Goal: Task Accomplishment & Management: Use online tool/utility

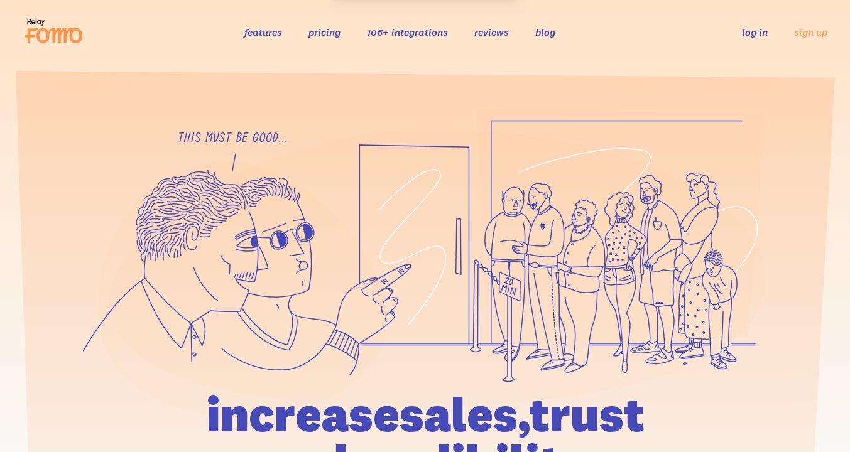
click at [750, 35] on link "log in" at bounding box center [755, 32] width 26 height 13
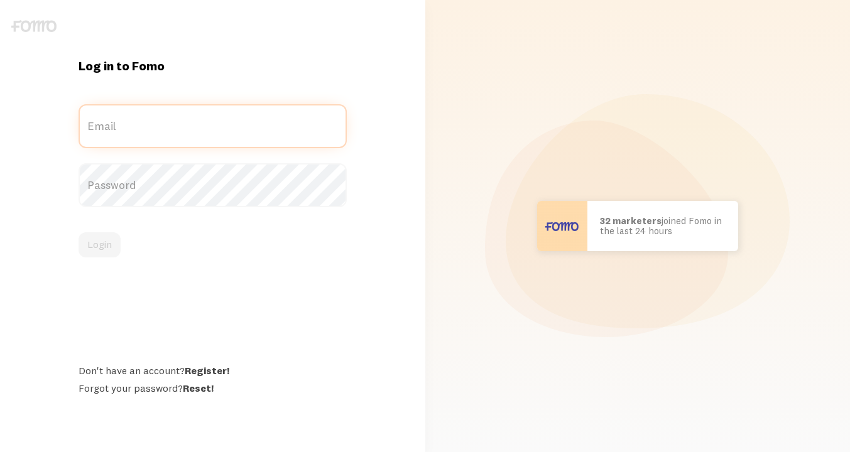
type input "[PERSON_NAME][EMAIL_ADDRESS][PERSON_NAME][DOMAIN_NAME]"
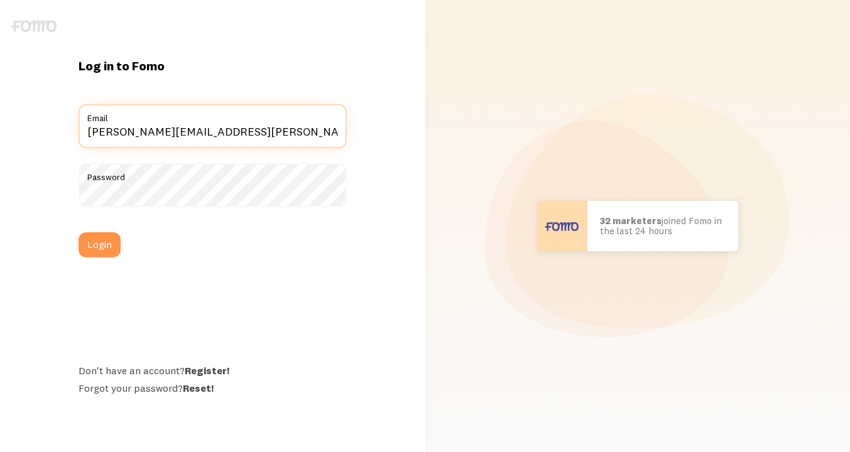
click at [161, 125] on input "[PERSON_NAME][EMAIL_ADDRESS][PERSON_NAME][DOMAIN_NAME]" at bounding box center [212, 126] width 268 height 44
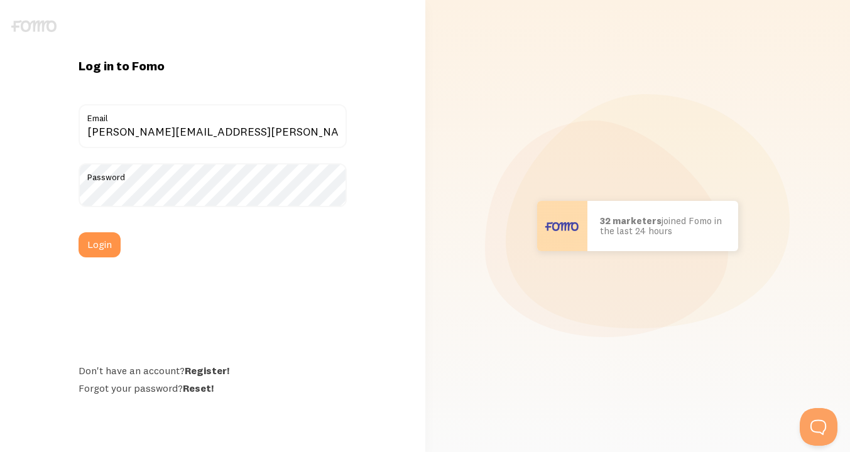
click at [200, 87] on div "Log in to Fomo [EMAIL_ADDRESS][PERSON_NAME][DOMAIN_NAME] Email Password Login D…" at bounding box center [212, 226] width 283 height 337
click at [93, 239] on button "Login" at bounding box center [99, 244] width 42 height 25
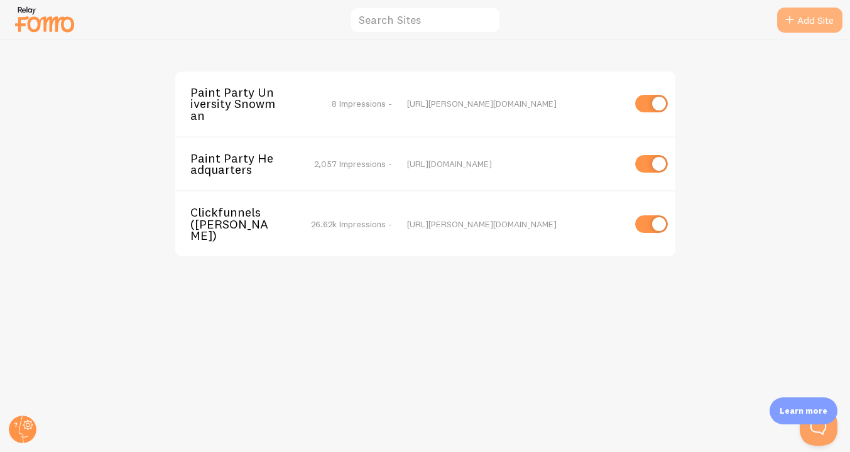
click at [806, 20] on link "Add Site" at bounding box center [809, 20] width 65 height 25
click at [347, 167] on span "2,057 Impressions -" at bounding box center [353, 163] width 78 height 11
click at [807, 21] on link "Add Site" at bounding box center [809, 20] width 65 height 25
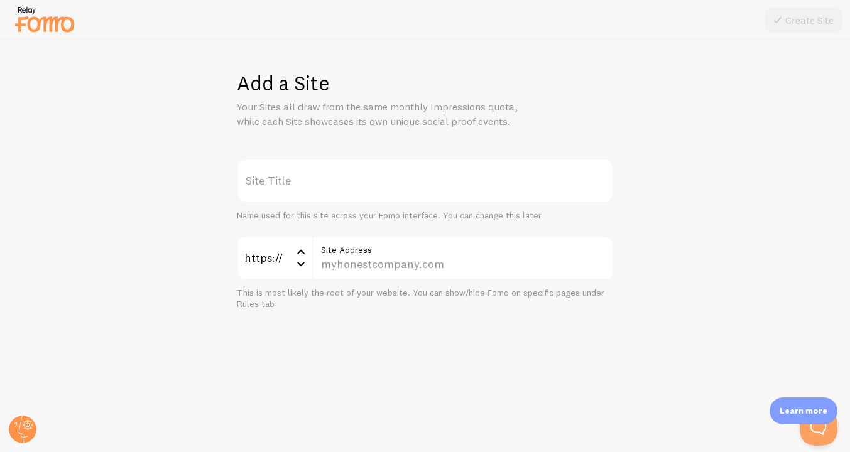
click at [359, 183] on label "Site Title" at bounding box center [425, 181] width 377 height 44
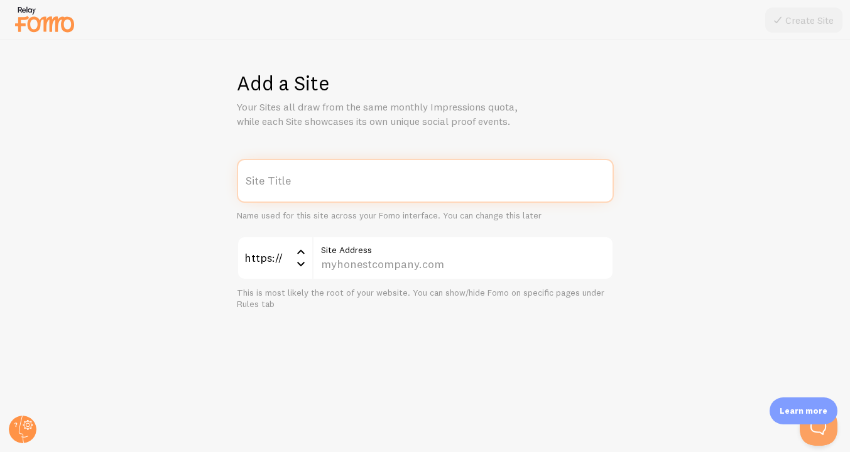
click at [359, 183] on input "Site Title" at bounding box center [425, 181] width 377 height 44
type input "Fall Ball"
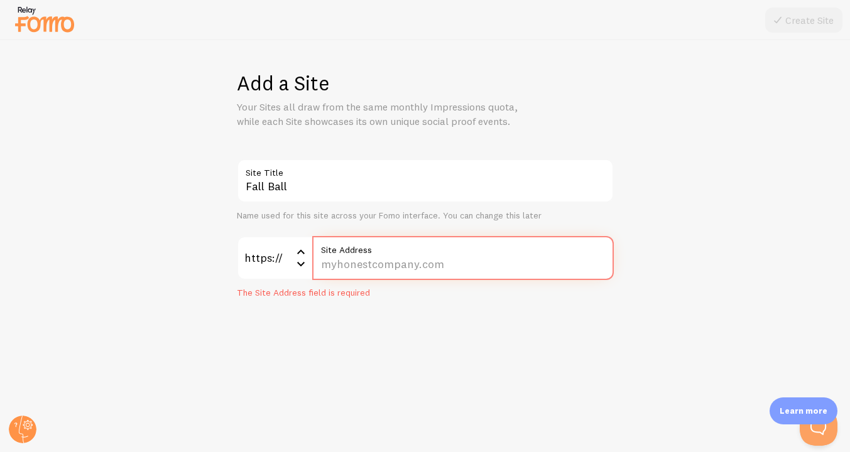
paste input "www.paintpartyheadquarters.com/fallball2025"
type input "www.paintpartyheadquarters.com/fallball2025"
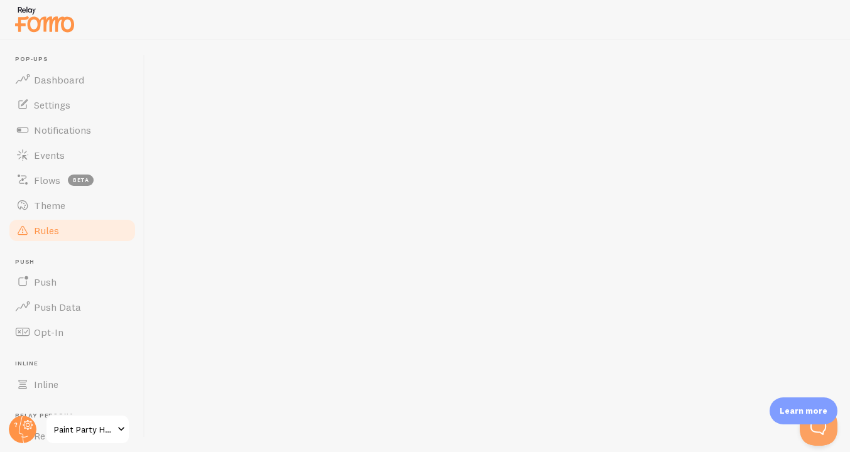
click at [49, 232] on span "Rules" at bounding box center [46, 230] width 25 height 13
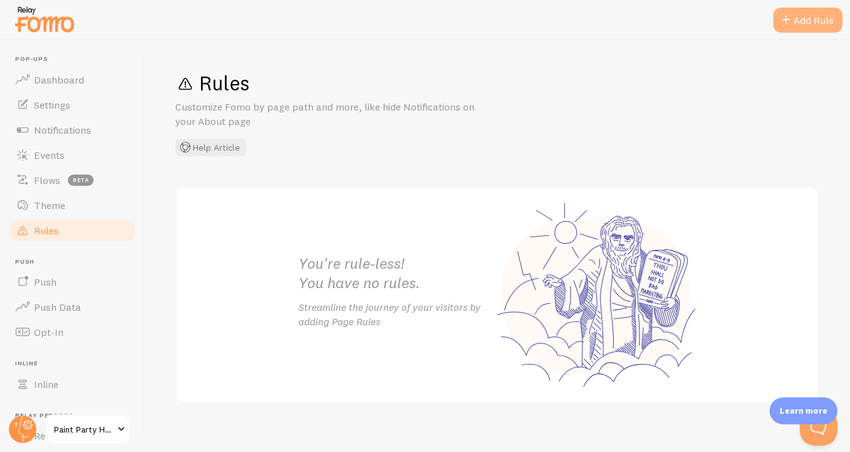
click at [824, 22] on div "Add Rule" at bounding box center [807, 20] width 69 height 25
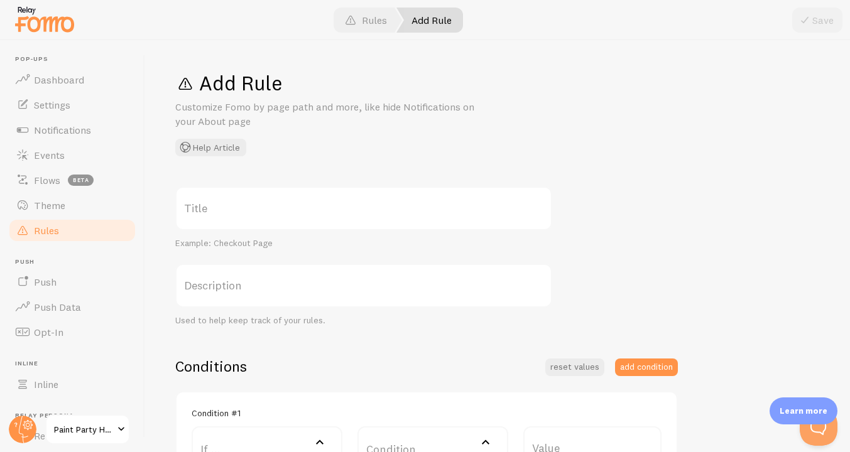
click at [369, 207] on label "Title" at bounding box center [363, 208] width 377 height 44
click at [369, 207] on input "Title" at bounding box center [363, 208] width 377 height 44
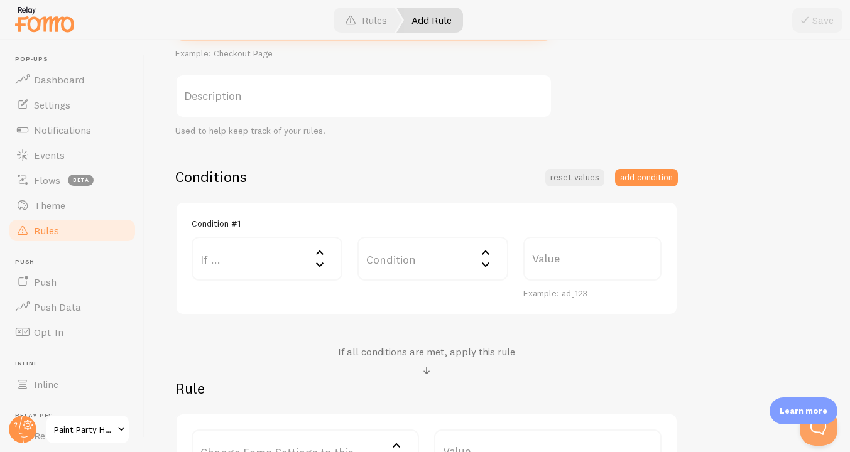
scroll to position [259, 0]
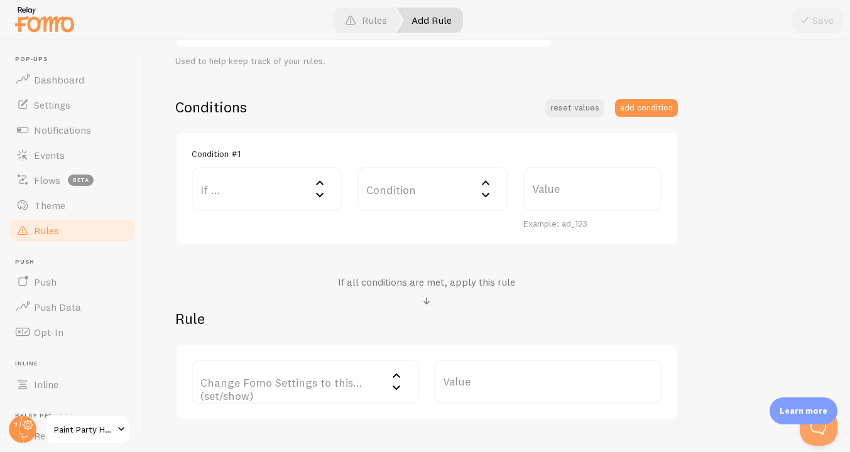
type input "Fall Ball"
click at [312, 181] on icon at bounding box center [319, 182] width 15 height 15
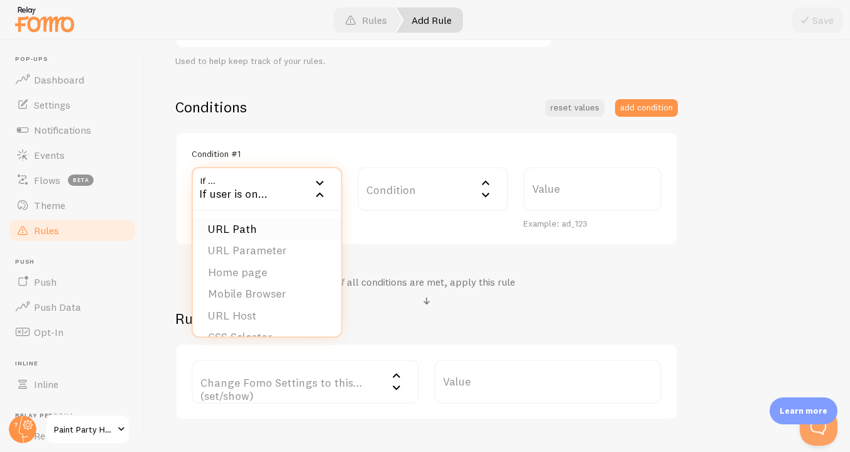
click at [251, 229] on li "URL Path" at bounding box center [267, 230] width 148 height 22
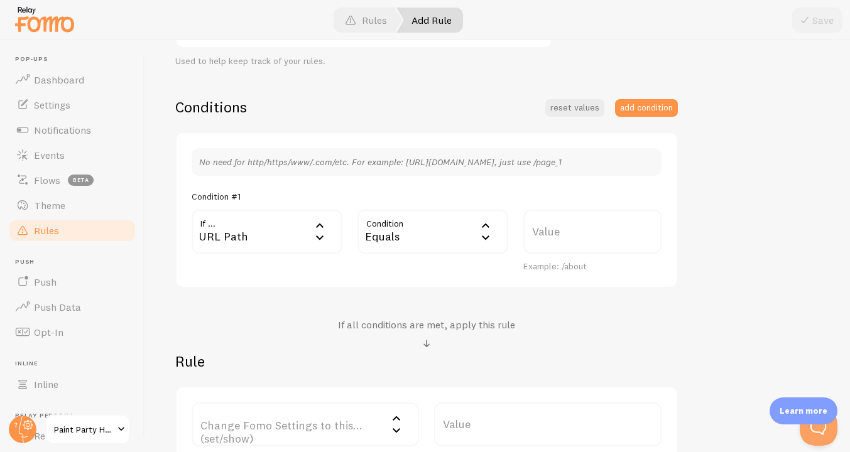
click at [579, 227] on label "Value" at bounding box center [592, 232] width 138 height 44
click at [579, 227] on input "Value" at bounding box center [592, 232] width 138 height 44
paste input "https://www.paintpartyheadquarters.com/fallball2025"
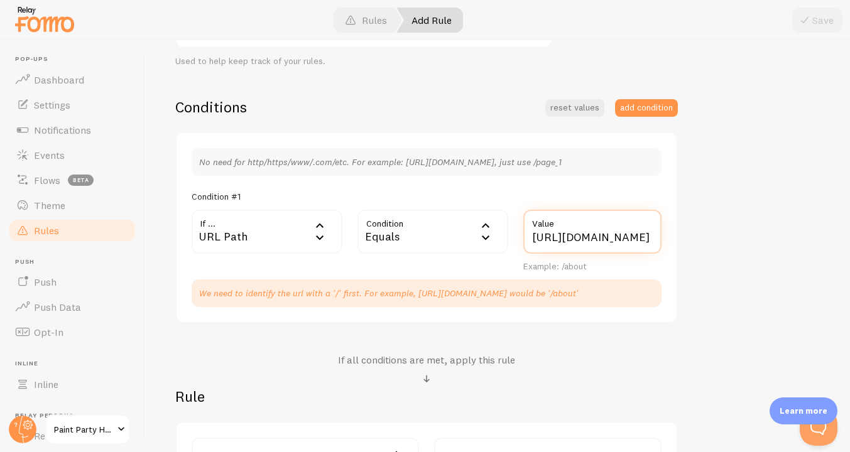
scroll to position [0, 0]
drag, startPoint x: 590, startPoint y: 234, endPoint x: 491, endPoint y: 224, distance: 99.7
click at [491, 224] on div "If ... url URL Path URL Path URL Parameter Home page Mobile Browser URL Host CS…" at bounding box center [426, 241] width 485 height 63
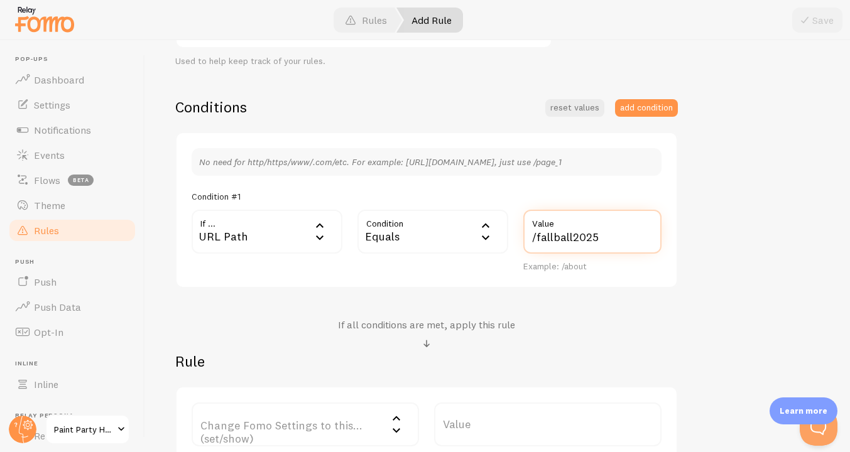
scroll to position [380, 0]
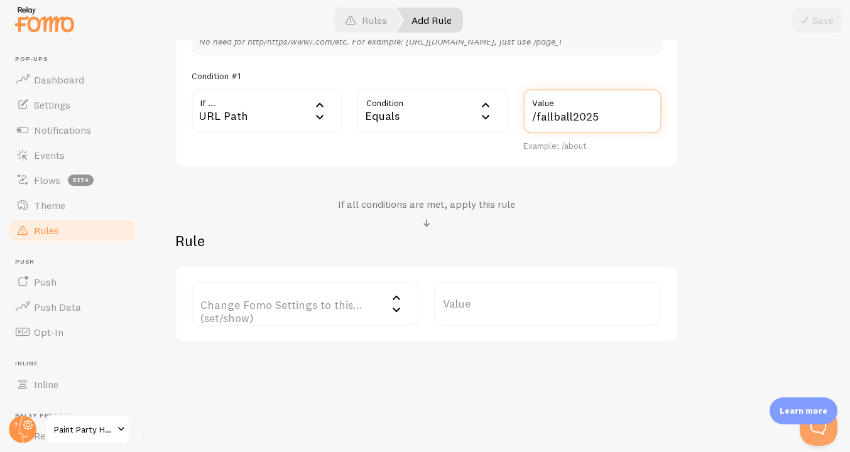
type input "/fallball2025"
click at [397, 294] on icon at bounding box center [396, 297] width 15 height 15
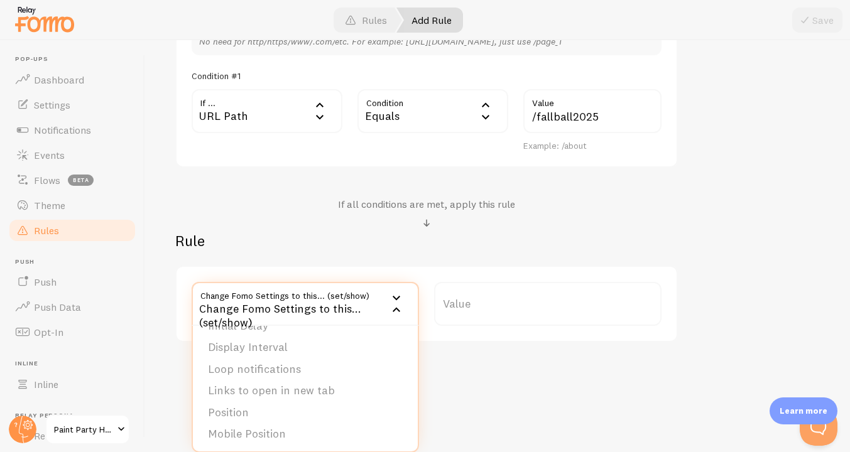
scroll to position [127, 0]
click at [482, 385] on div "Add Rule Customize Fomo by page path and more, like hide Notifications on your …" at bounding box center [497, 246] width 705 height 412
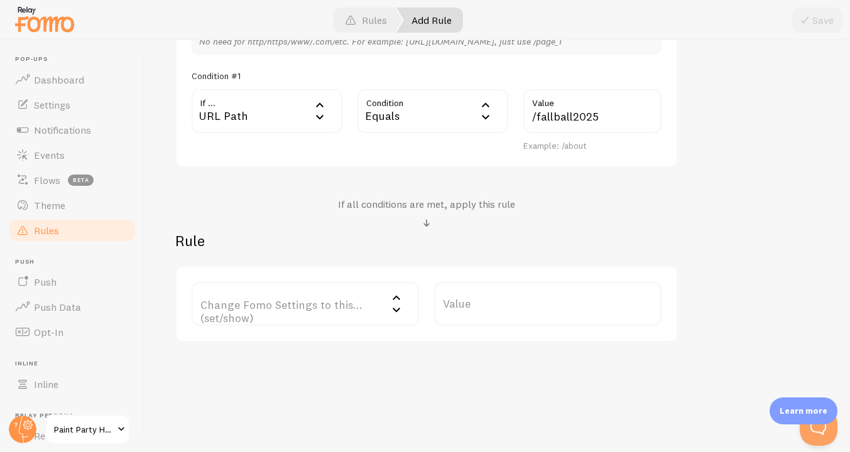
click at [394, 306] on icon at bounding box center [396, 309] width 15 height 15
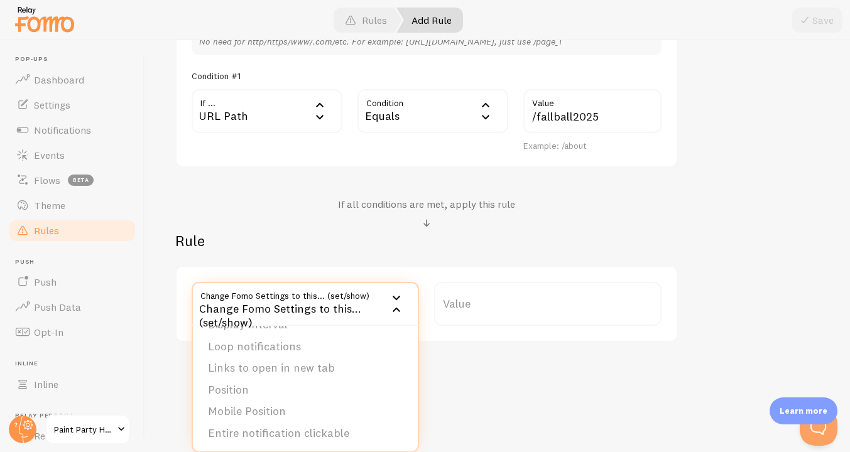
click at [477, 387] on div "Add Rule Customize Fomo by page path and more, like hide Notifications on your …" at bounding box center [497, 246] width 705 height 412
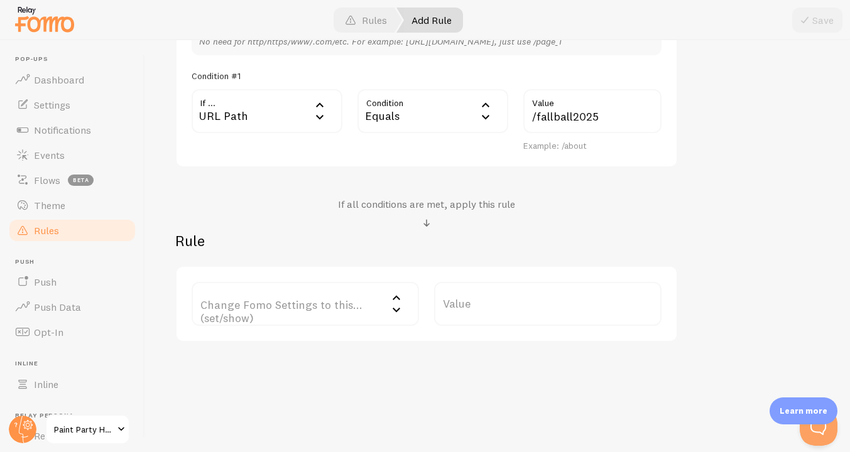
click at [472, 302] on label "Value" at bounding box center [547, 304] width 227 height 44
click at [472, 302] on input "Value" at bounding box center [547, 304] width 227 height 44
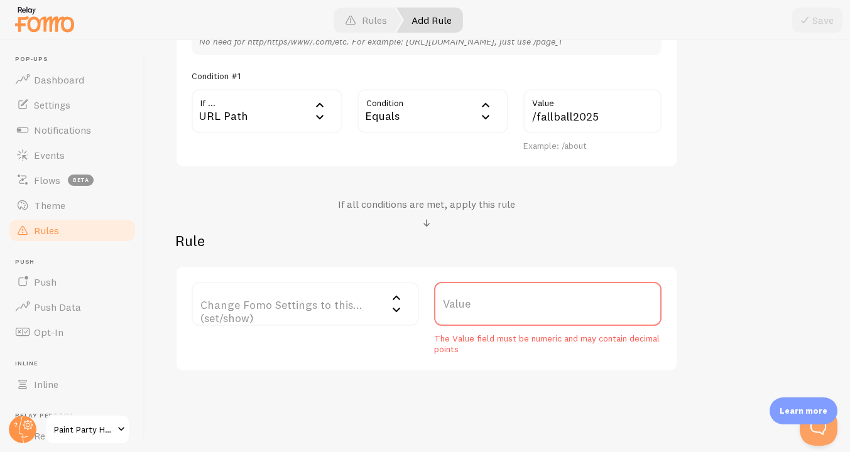
click at [639, 296] on label "Value" at bounding box center [547, 304] width 227 height 44
click at [639, 296] on input "Value" at bounding box center [547, 304] width 227 height 44
click at [646, 296] on label "Value" at bounding box center [547, 304] width 227 height 44
click at [646, 296] on input "Value" at bounding box center [547, 304] width 227 height 44
click at [649, 307] on label "Value" at bounding box center [547, 304] width 227 height 44
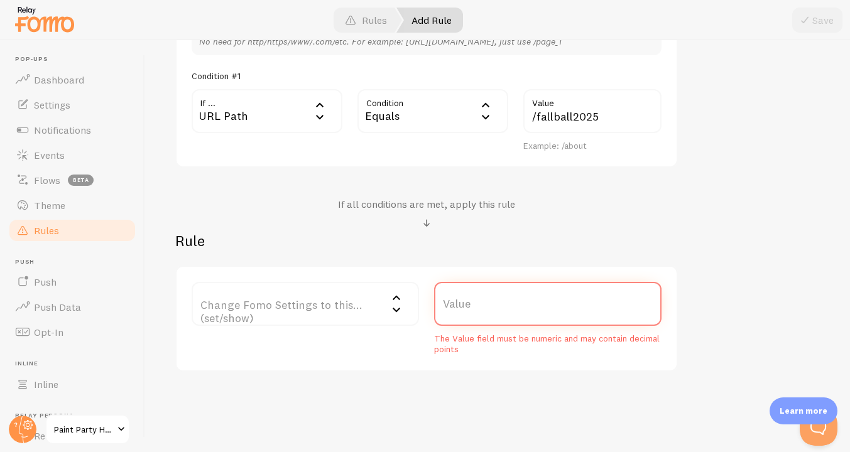
click at [649, 307] on input "Value" at bounding box center [547, 304] width 227 height 44
click at [713, 262] on div "Fall Ball Title Example: Checkout Page Description Used to help keep track of y…" at bounding box center [497, 89] width 644 height 565
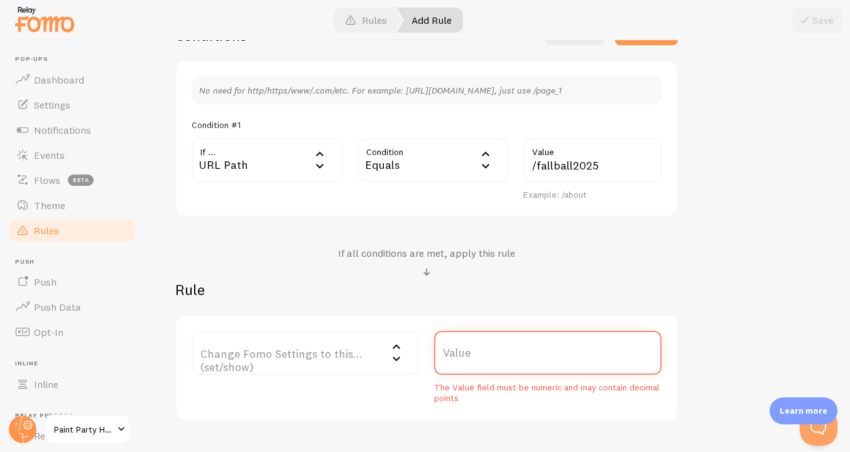
scroll to position [380, 0]
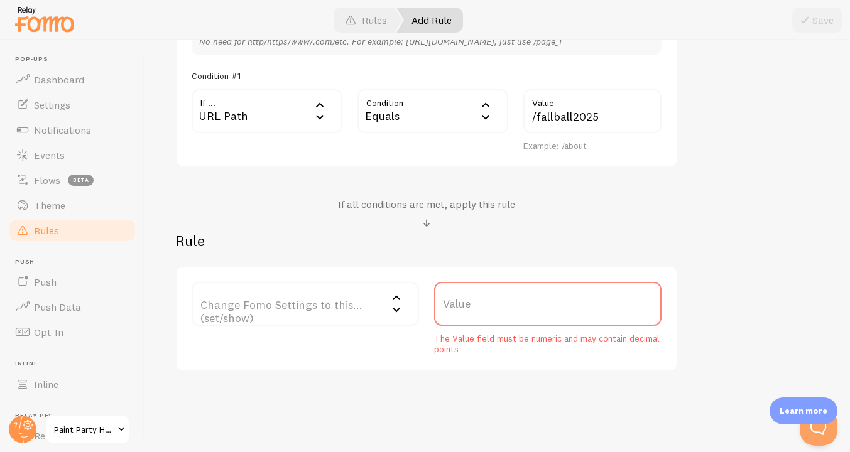
click at [389, 303] on icon at bounding box center [396, 297] width 15 height 15
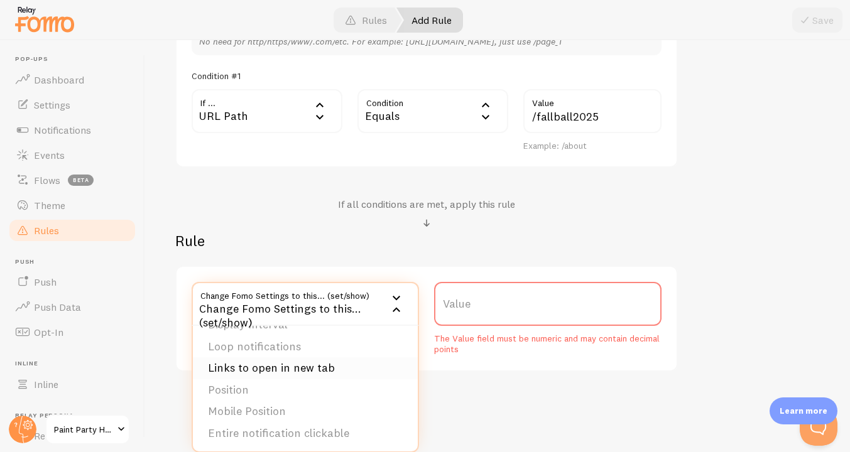
scroll to position [0, 0]
click at [306, 388] on li "Only Show Template" at bounding box center [305, 388] width 225 height 22
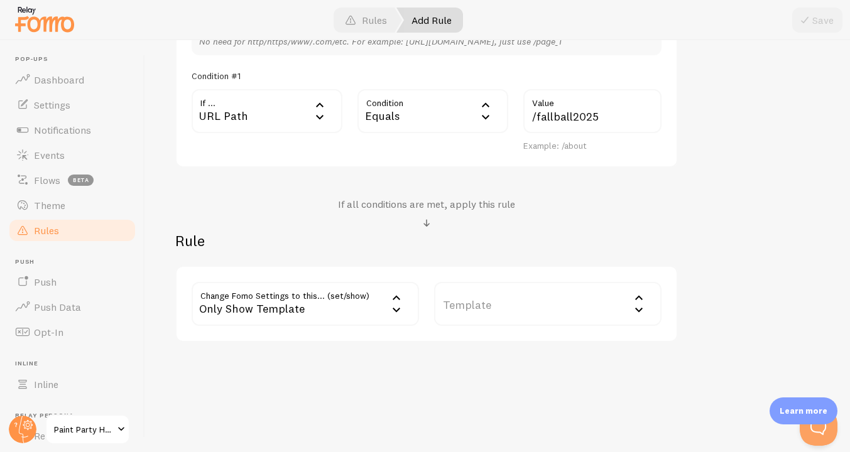
click at [511, 305] on label "Template" at bounding box center [547, 304] width 227 height 44
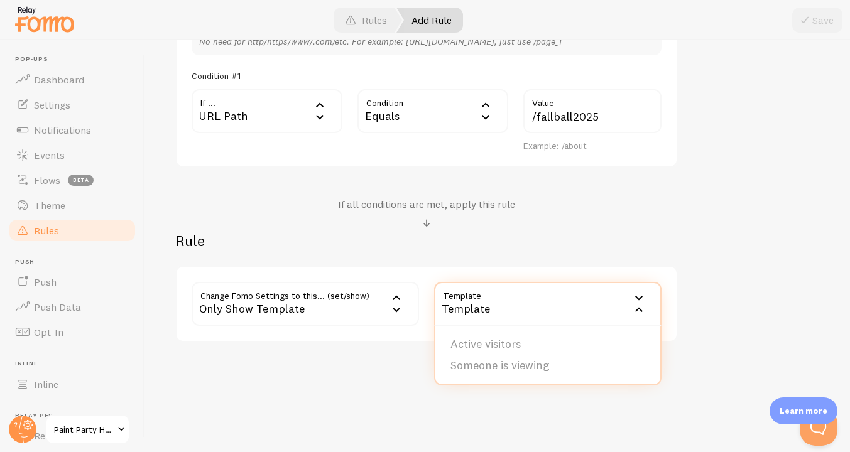
click at [398, 303] on icon at bounding box center [396, 297] width 15 height 15
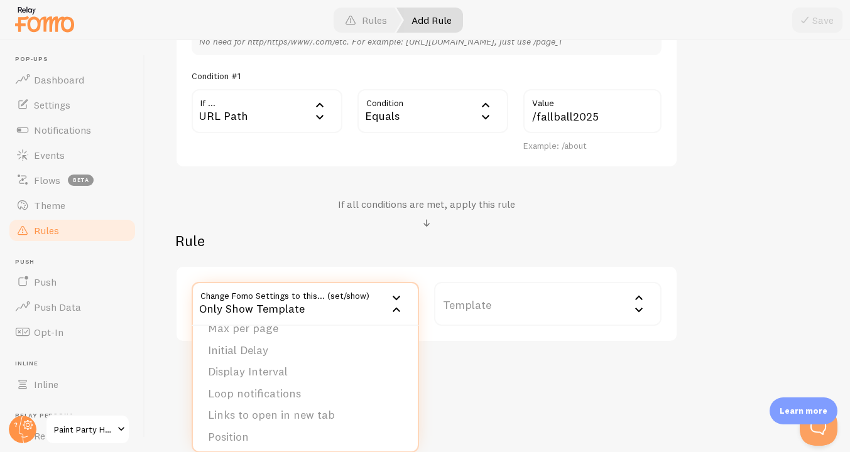
scroll to position [127, 0]
click at [471, 240] on h2 "Rule" at bounding box center [426, 240] width 502 height 19
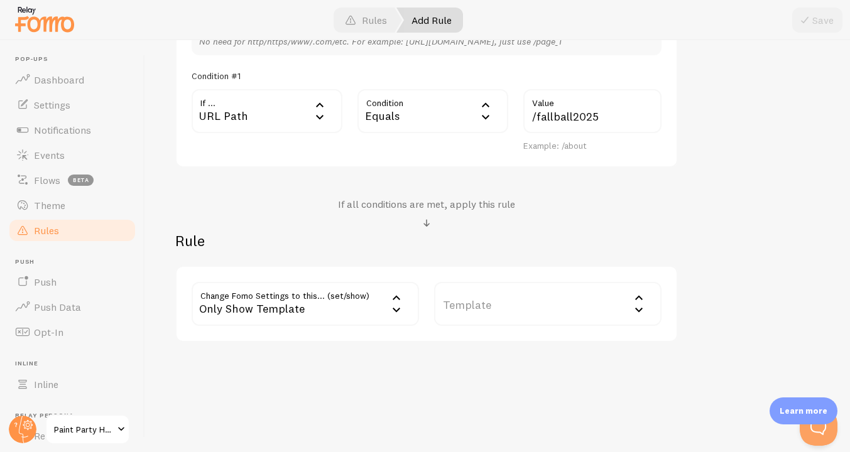
click at [482, 299] on label "Template" at bounding box center [547, 304] width 227 height 44
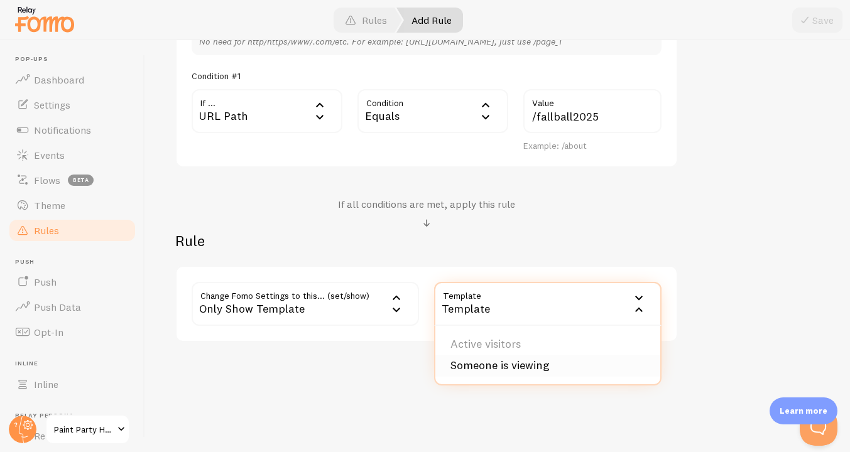
click at [513, 363] on li "Someone is viewing" at bounding box center [547, 366] width 225 height 22
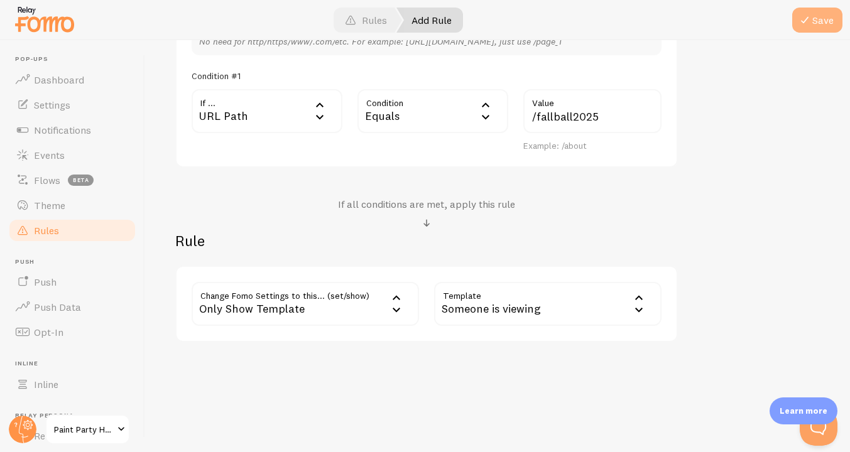
click at [807, 17] on span at bounding box center [804, 20] width 15 height 15
